Goal: Task Accomplishment & Management: Manage account settings

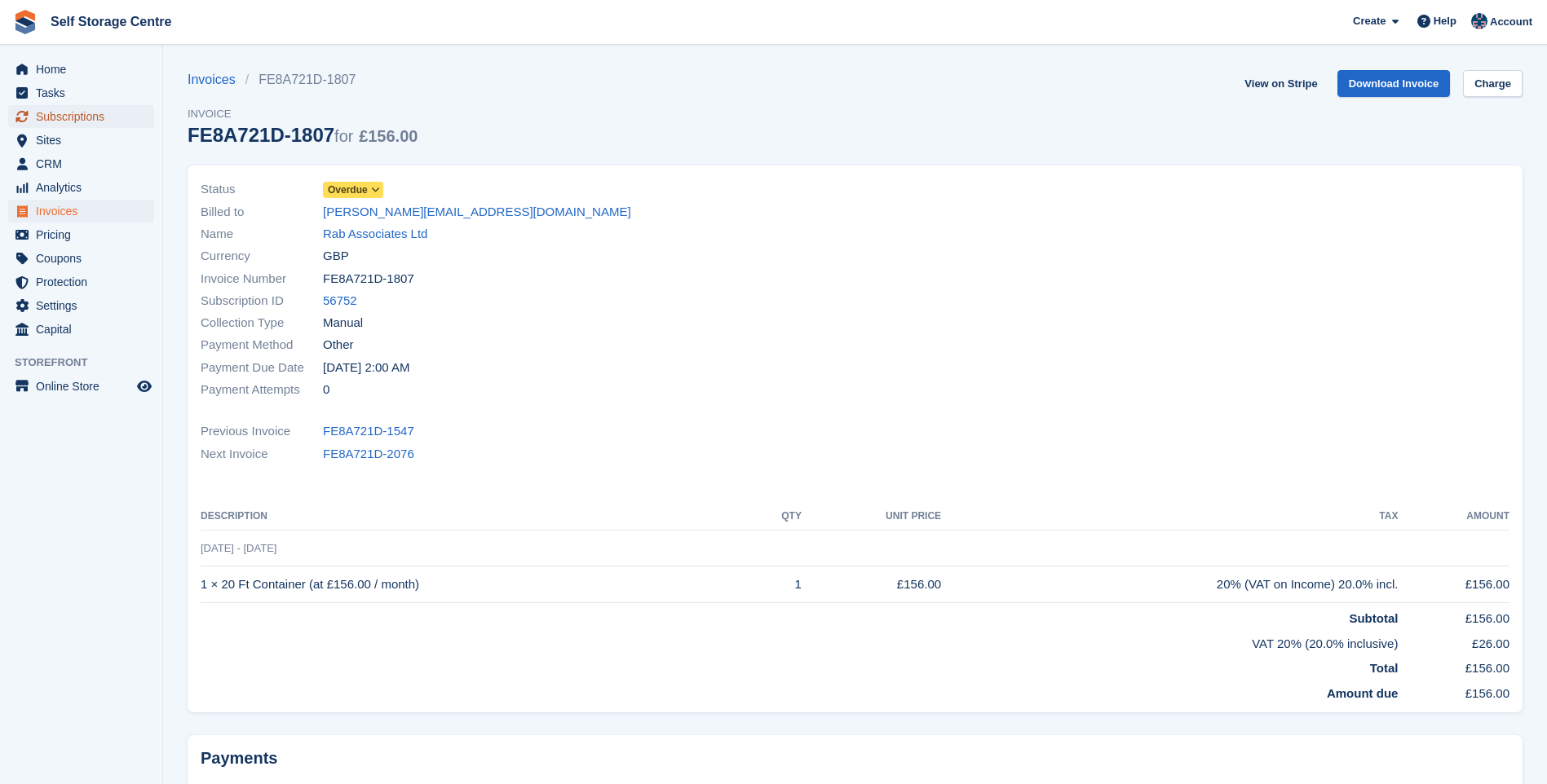
click at [82, 106] on span "Subscriptions" at bounding box center [85, 116] width 98 height 23
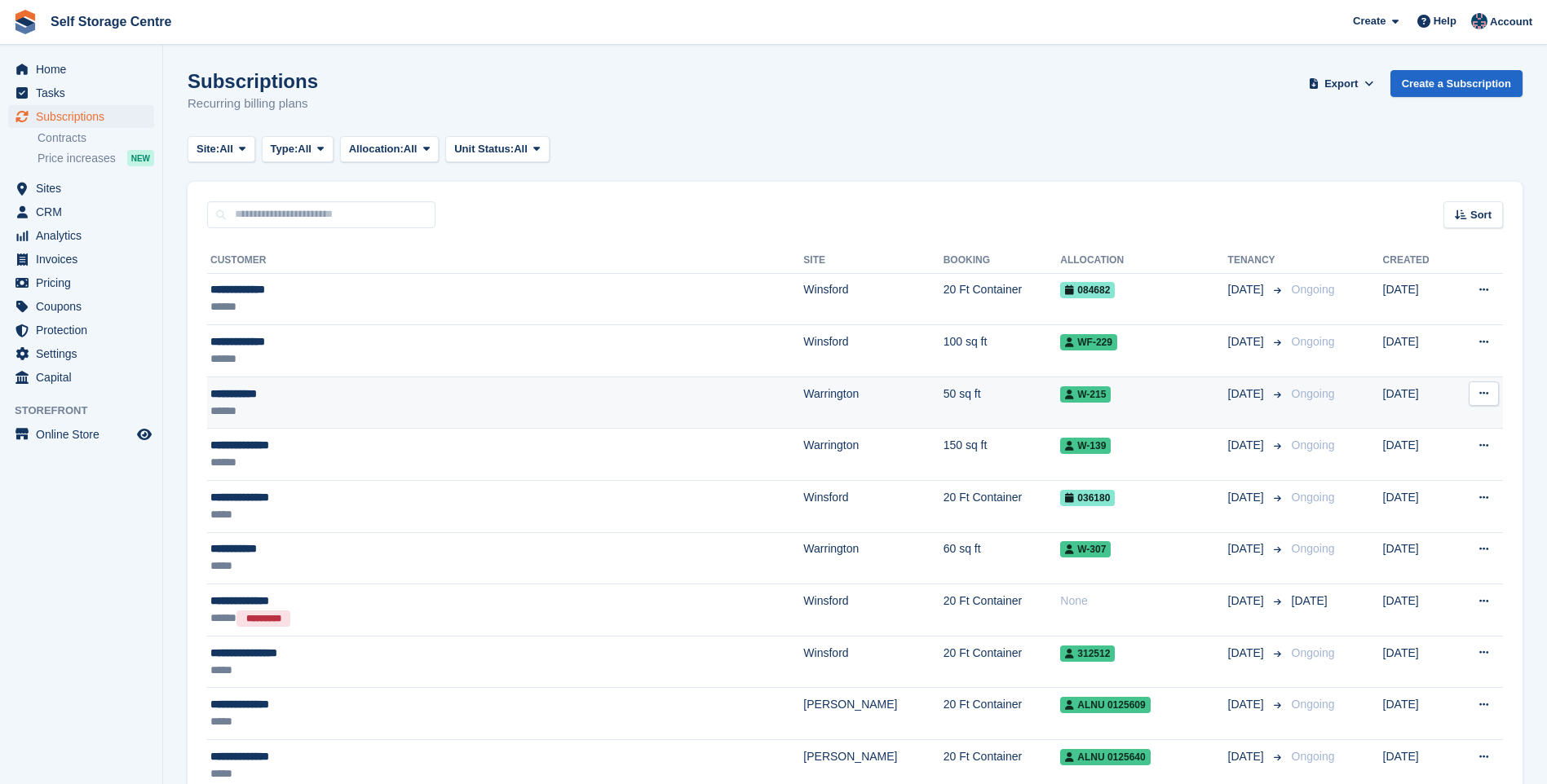
click at [258, 389] on div "**********" at bounding box center [409, 394] width 398 height 17
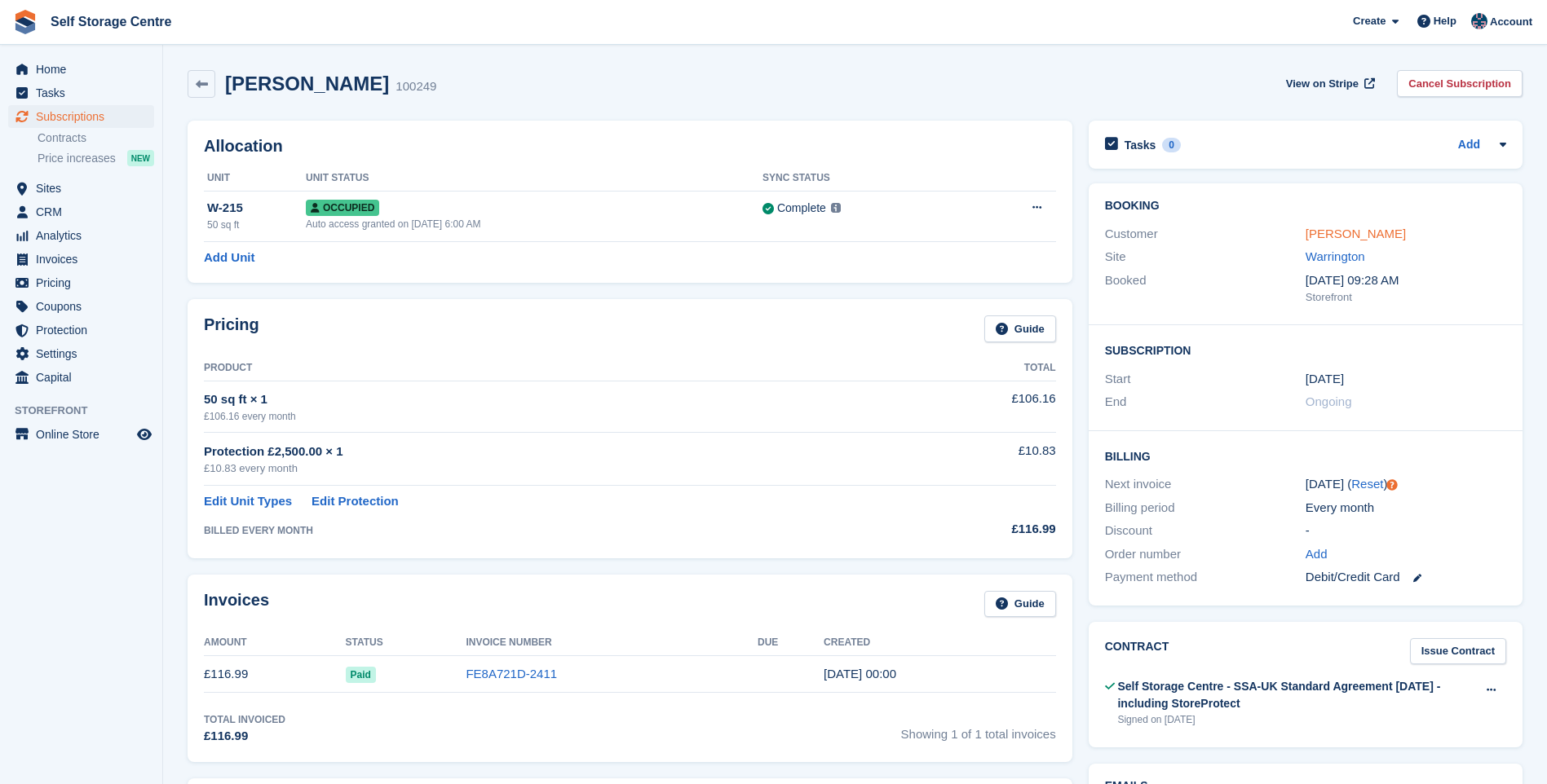
click at [1343, 232] on link "David Beech" at bounding box center [1356, 233] width 100 height 14
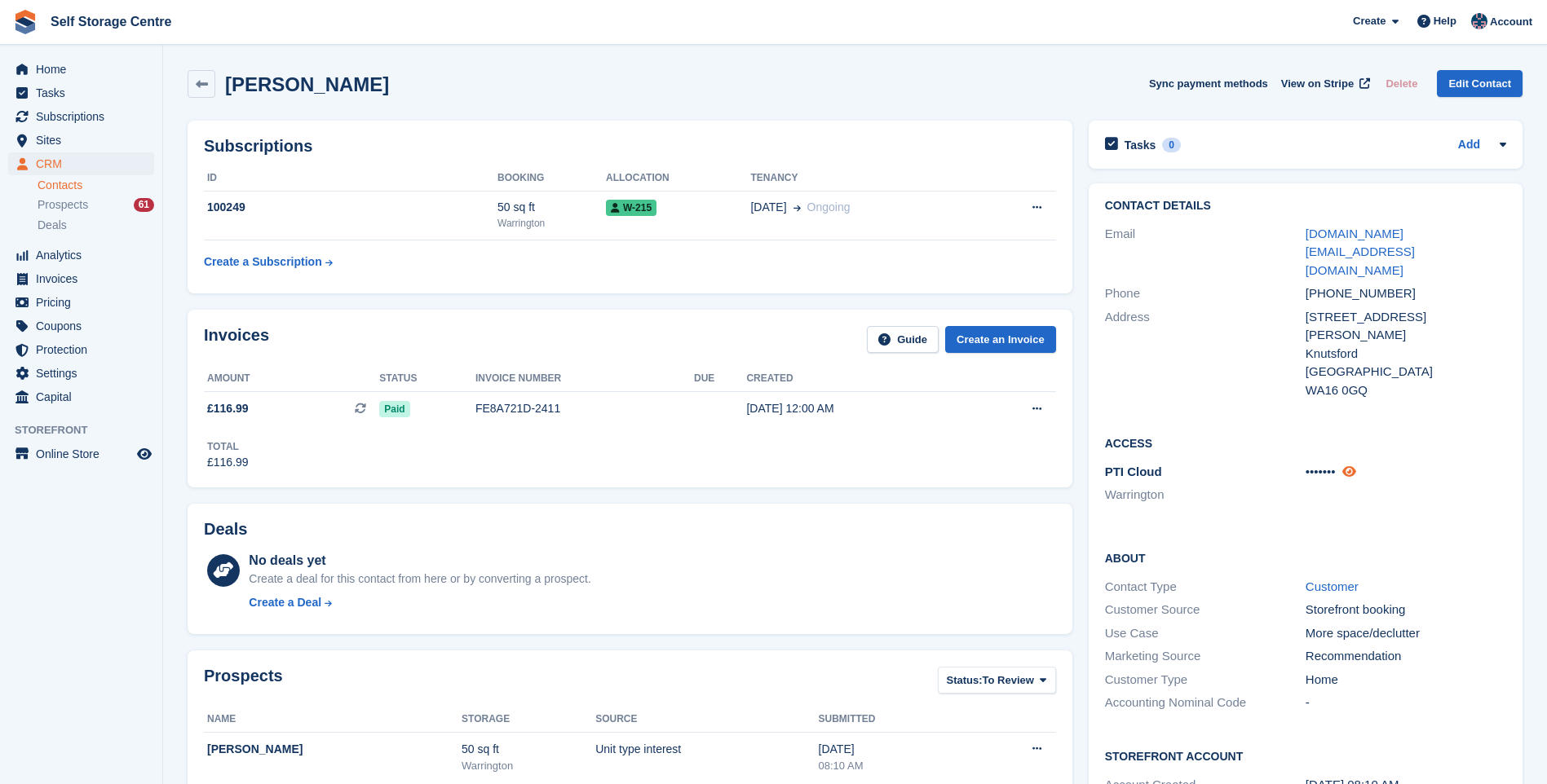
click at [1350, 466] on icon at bounding box center [1349, 471] width 14 height 12
click at [67, 75] on span "Home" at bounding box center [85, 69] width 98 height 23
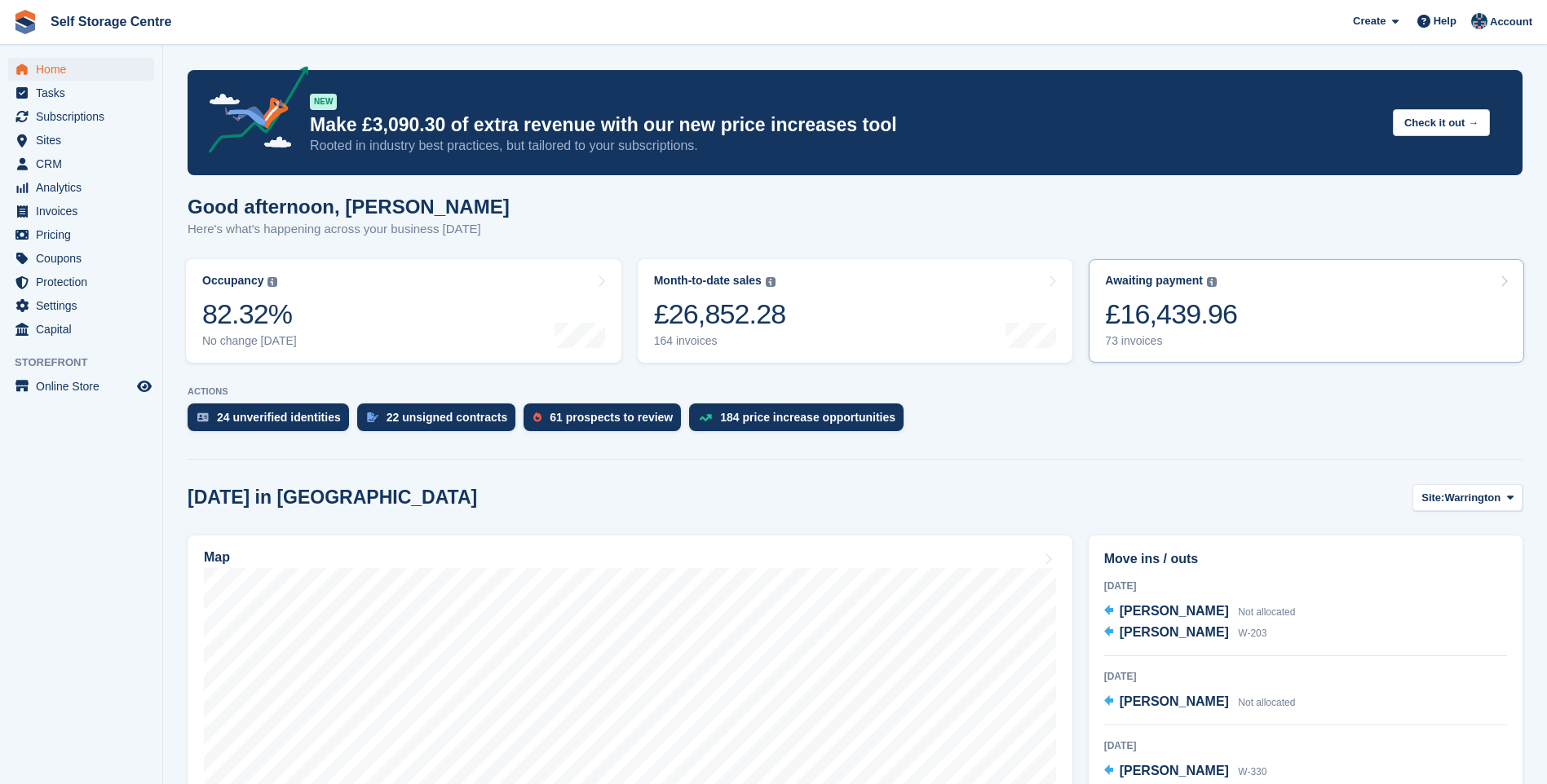
click at [1258, 314] on link "Awaiting payment The total outstanding balance on all open invoices. £16,439.96…" at bounding box center [1307, 311] width 436 height 104
